Goal: Transaction & Acquisition: Purchase product/service

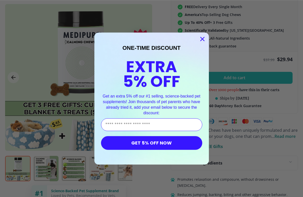
scroll to position [215, 0]
type input "**********"
click at [172, 140] on button "GET 5% OFF NOW" at bounding box center [151, 143] width 101 height 14
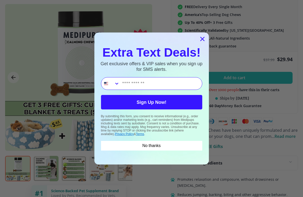
click at [159, 145] on button "No thanks" at bounding box center [151, 146] width 101 height 10
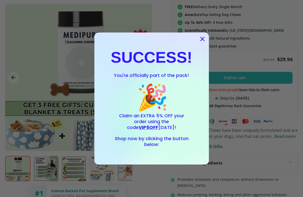
click at [200, 39] on circle "Close dialog" at bounding box center [202, 39] width 8 height 8
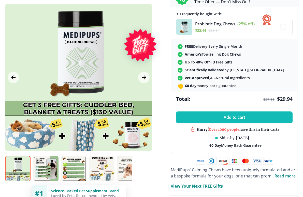
scroll to position [175, 0]
click at [238, 115] on button "Add to cart" at bounding box center [234, 118] width 116 height 12
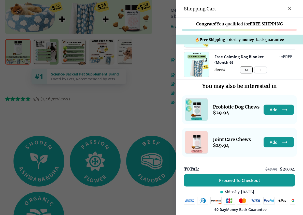
scroll to position [335, 0]
click at [234, 174] on button "Proceed To Checkout" at bounding box center [239, 180] width 111 height 12
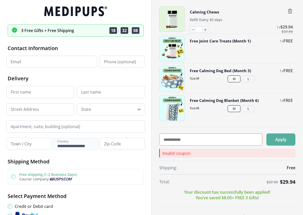
click at [192, 140] on input "text" at bounding box center [210, 139] width 103 height 12
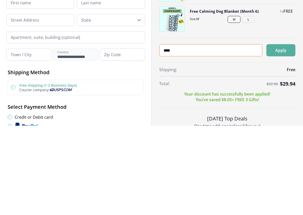
type input "****"
click at [287, 133] on button "Apply" at bounding box center [280, 139] width 29 height 12
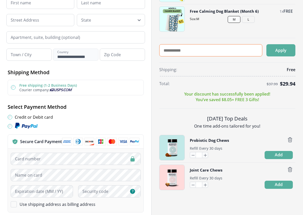
click at [189, 53] on input "text" at bounding box center [210, 50] width 103 height 12
type input "****"
click at [283, 50] on button "Apply" at bounding box center [280, 50] width 29 height 12
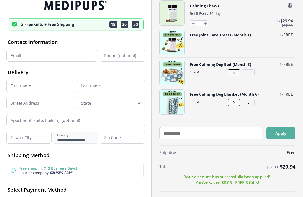
scroll to position [0, 0]
